Goal: Task Accomplishment & Management: Manage account settings

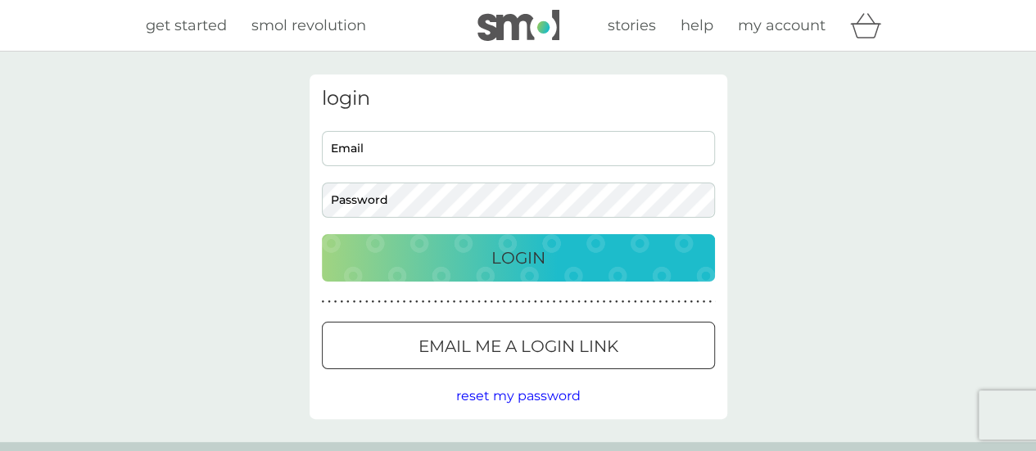
click at [414, 158] on input "Email" at bounding box center [518, 148] width 393 height 35
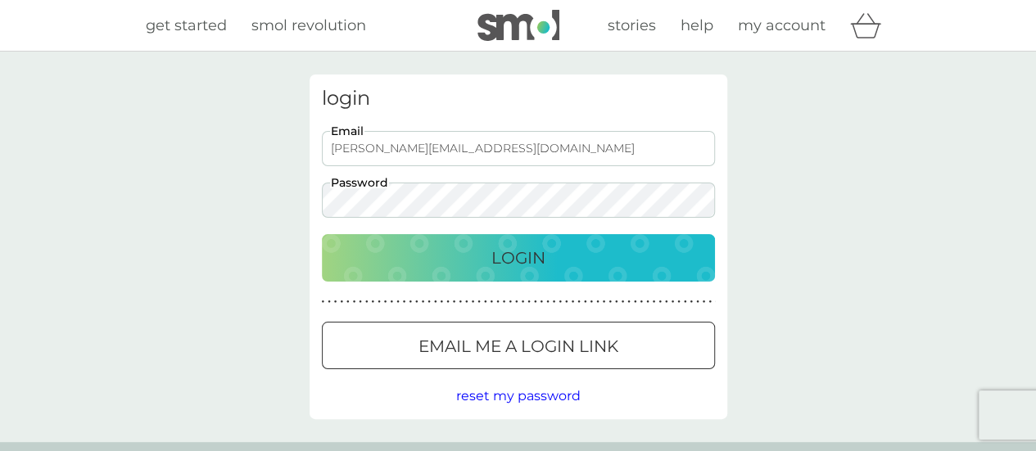
click at [322, 234] on button "Login" at bounding box center [518, 257] width 393 height 47
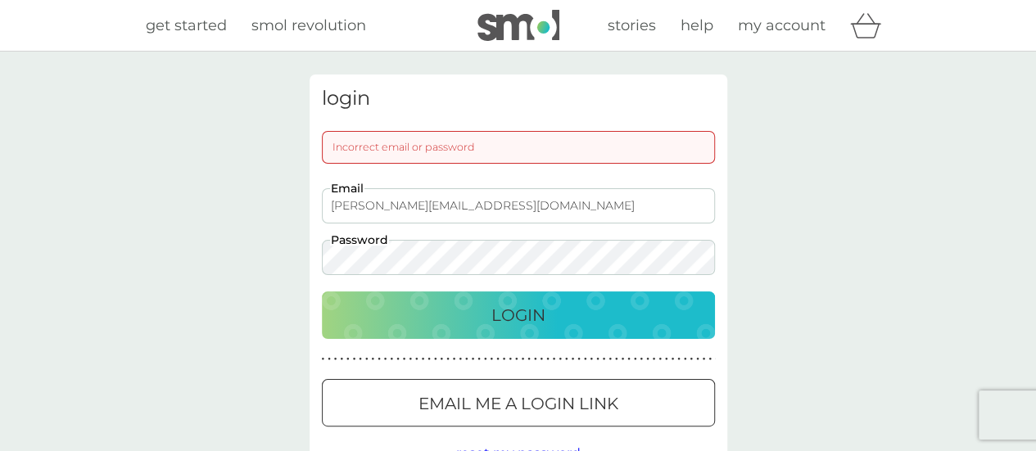
drag, startPoint x: 514, startPoint y: 193, endPoint x: 154, endPoint y: 198, distance: 360.4
click at [154, 198] on div "login Incorrect email or password [PERSON_NAME][EMAIL_ADDRESS][DOMAIN_NAME] Ema…" at bounding box center [518, 276] width 1036 height 448
type input "[EMAIL_ADDRESS][DOMAIN_NAME]"
click at [322, 292] on button "Login" at bounding box center [518, 315] width 393 height 47
click at [554, 330] on button "Login" at bounding box center [518, 315] width 393 height 47
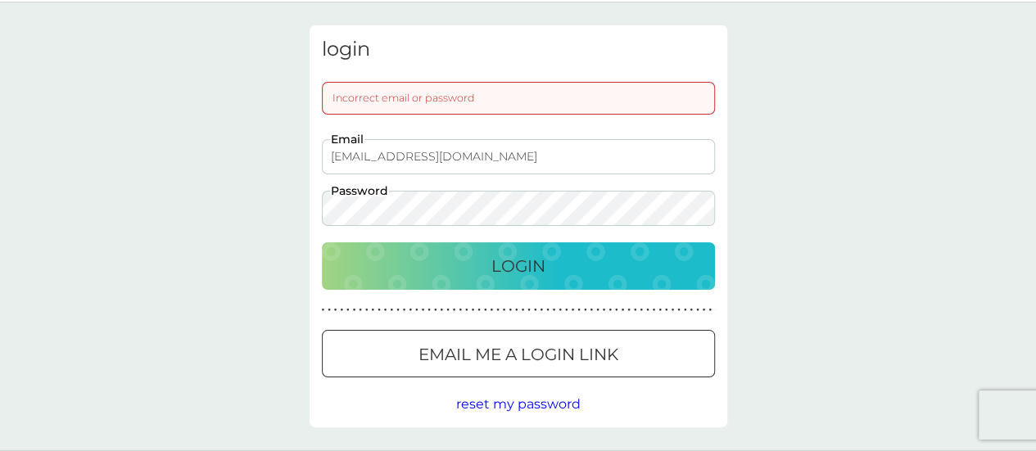
scroll to position [54, 0]
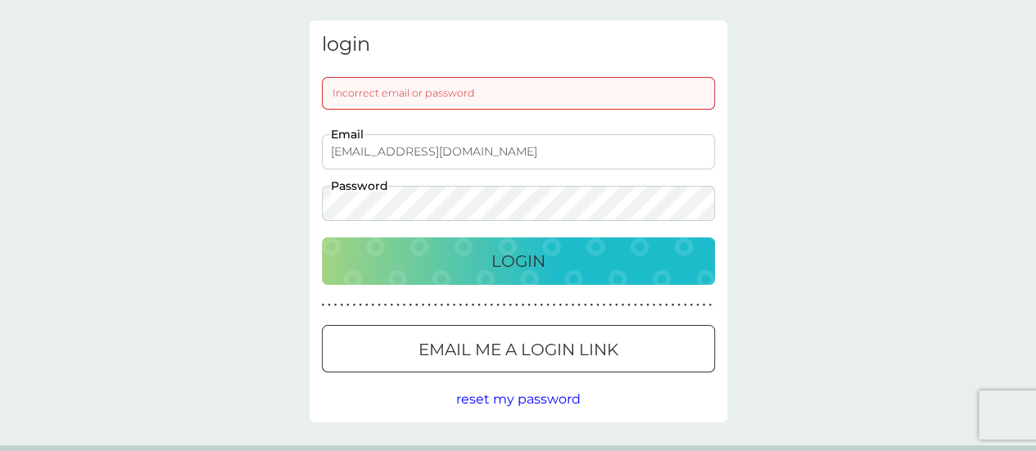
click at [554, 330] on button "Email me a login link" at bounding box center [518, 348] width 393 height 47
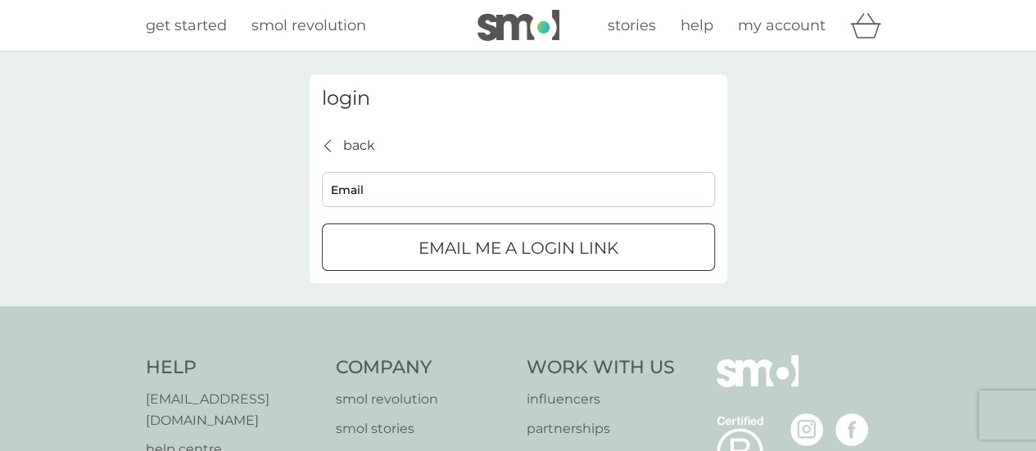
click at [424, 199] on input "Email" at bounding box center [518, 189] width 393 height 35
type input "[EMAIL_ADDRESS][DOMAIN_NAME]"
click at [455, 256] on p "Email me a login link" at bounding box center [518, 248] width 200 height 26
